Goal: Transaction & Acquisition: Subscribe to service/newsletter

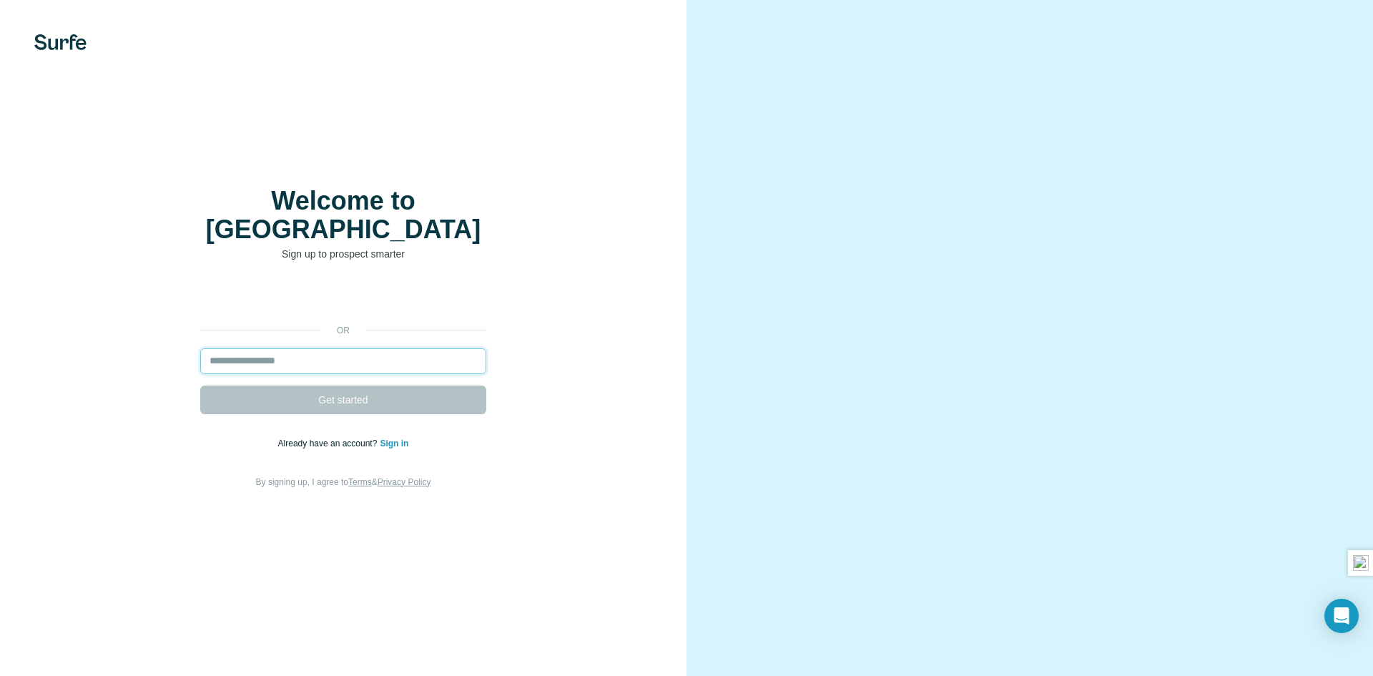
click at [386, 352] on input "email" at bounding box center [343, 361] width 286 height 26
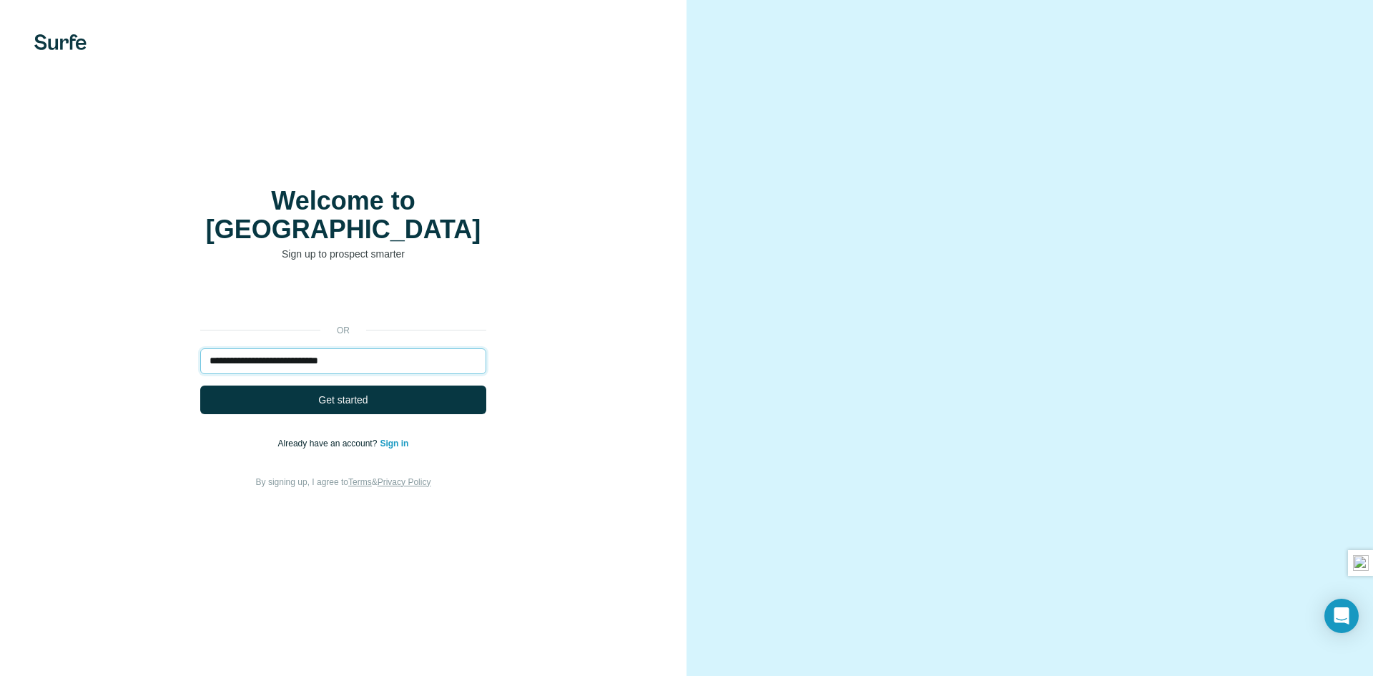
type input "**********"
click at [200, 385] on button "Get started" at bounding box center [343, 399] width 286 height 29
click at [432, 393] on button "Get started" at bounding box center [343, 399] width 286 height 29
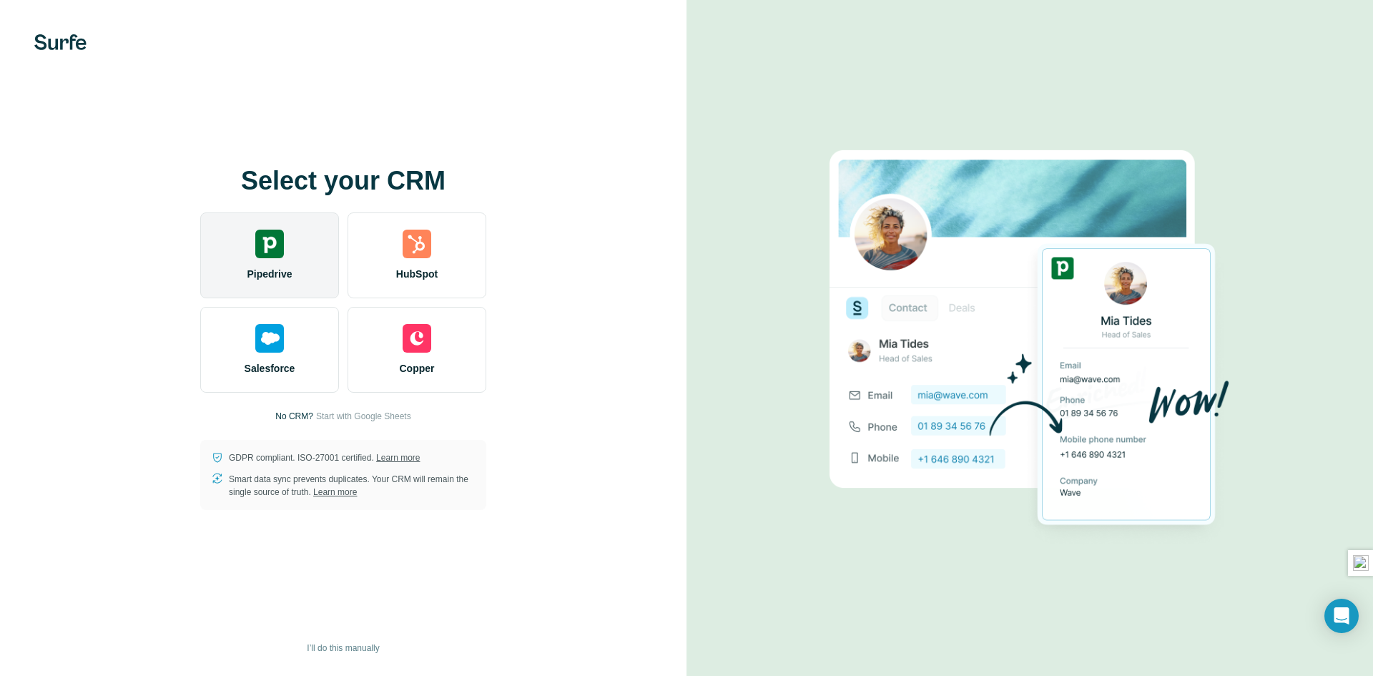
click at [273, 265] on div "Pipedrive" at bounding box center [269, 255] width 139 height 86
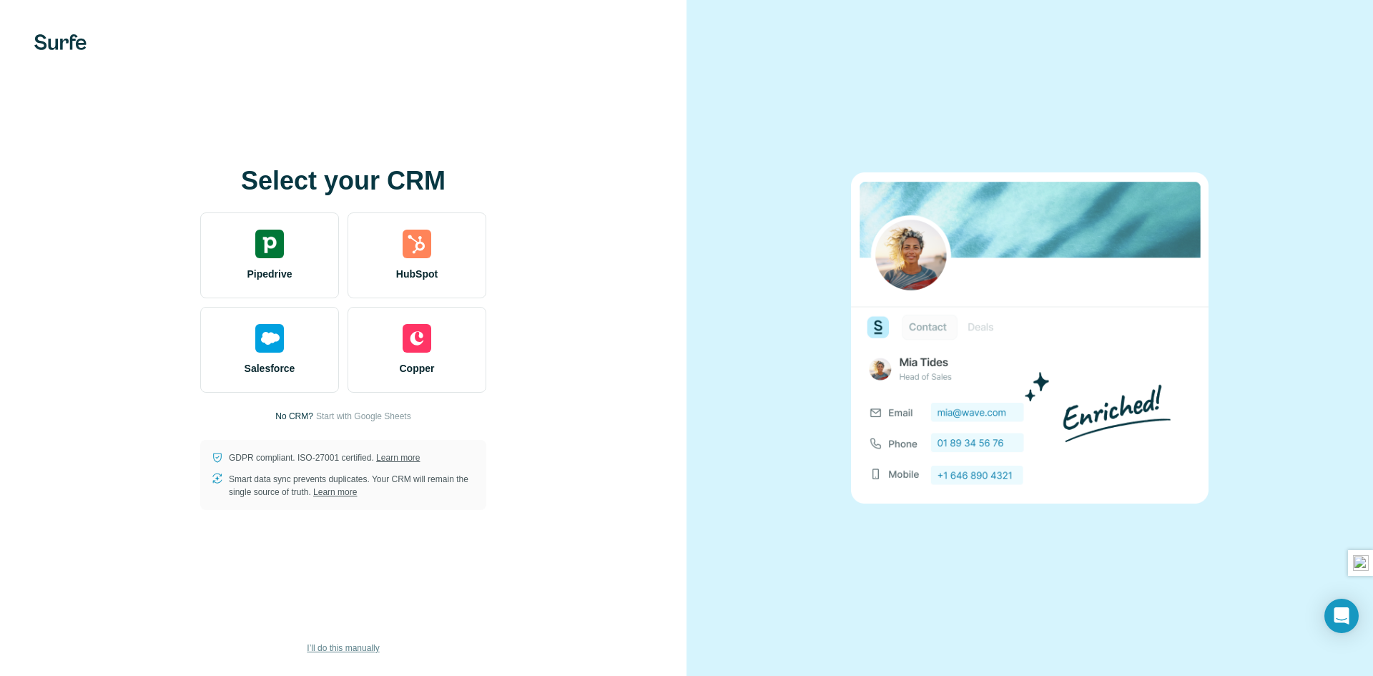
click at [347, 649] on span "I’ll do this manually" at bounding box center [343, 647] width 72 height 13
